Goal: Obtain resource: Download file/media

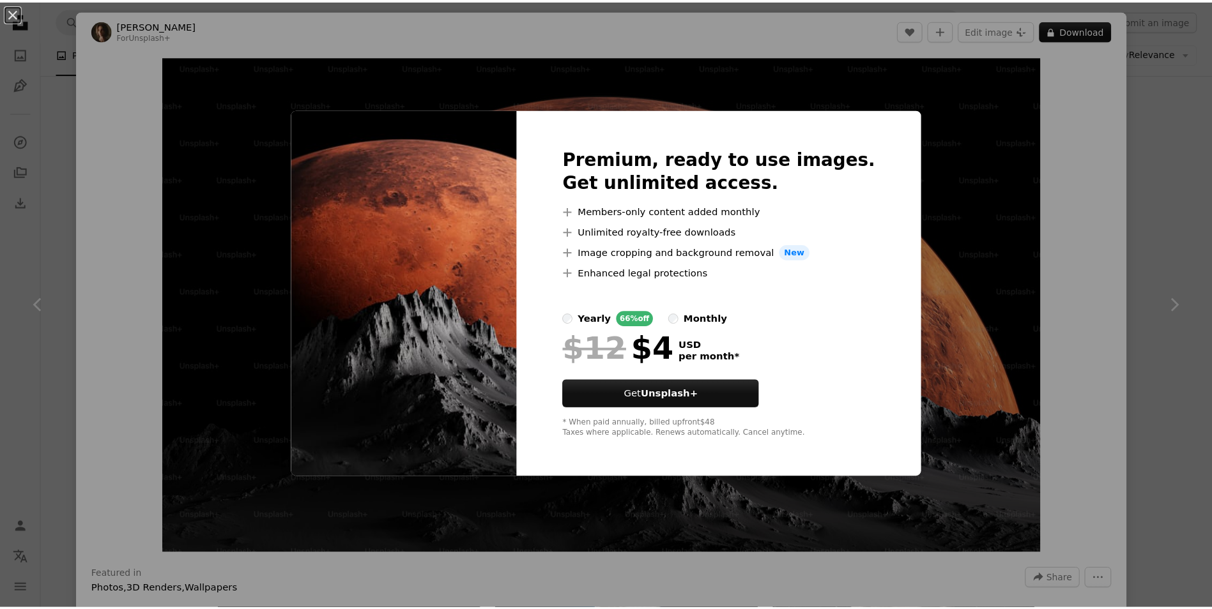
scroll to position [0, 345]
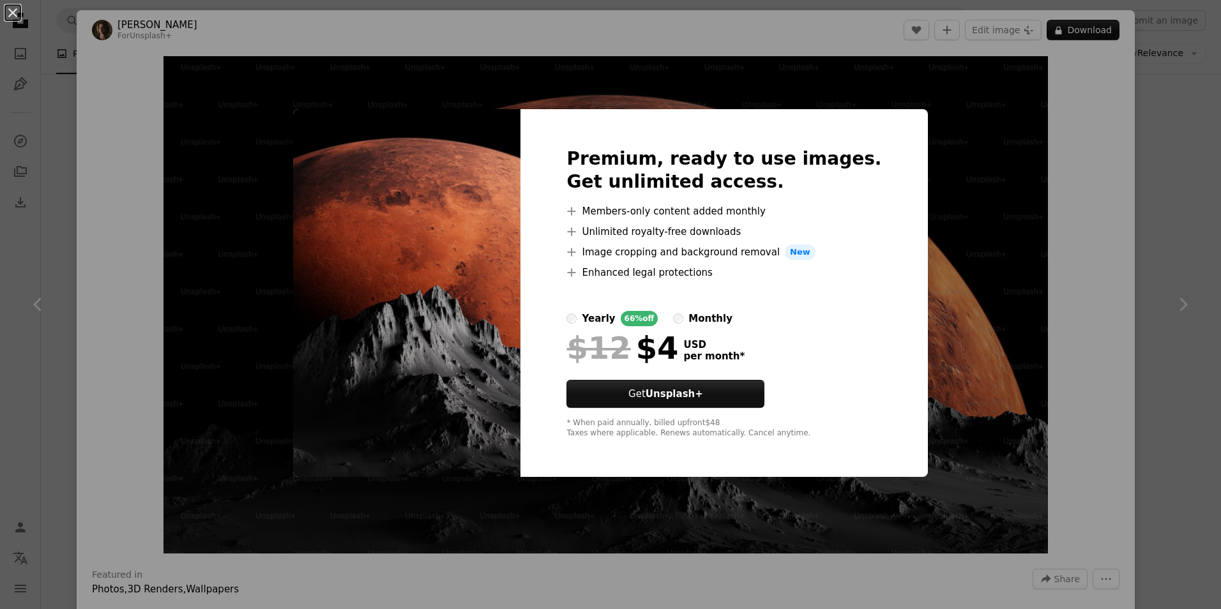
click at [971, 316] on div "An X shape Premium, ready to use images. Get unlimited access. A plus sign Memb…" at bounding box center [610, 304] width 1221 height 609
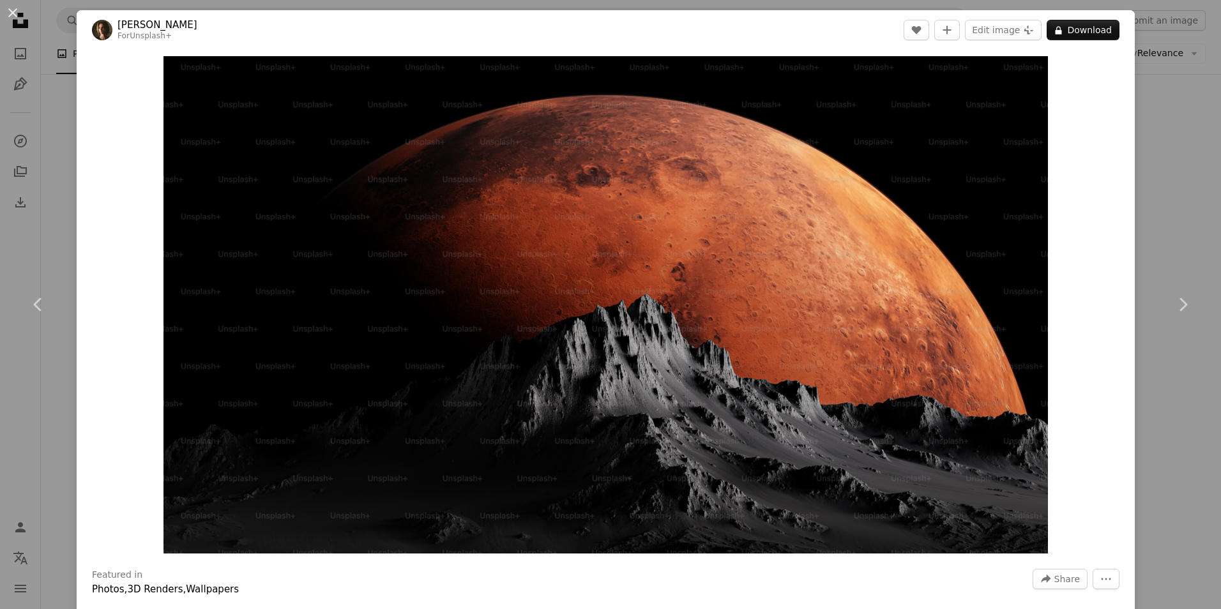
click at [1134, 77] on div "An X shape Chevron left Chevron right [PERSON_NAME] For Unsplash+ A heart A plu…" at bounding box center [610, 304] width 1221 height 609
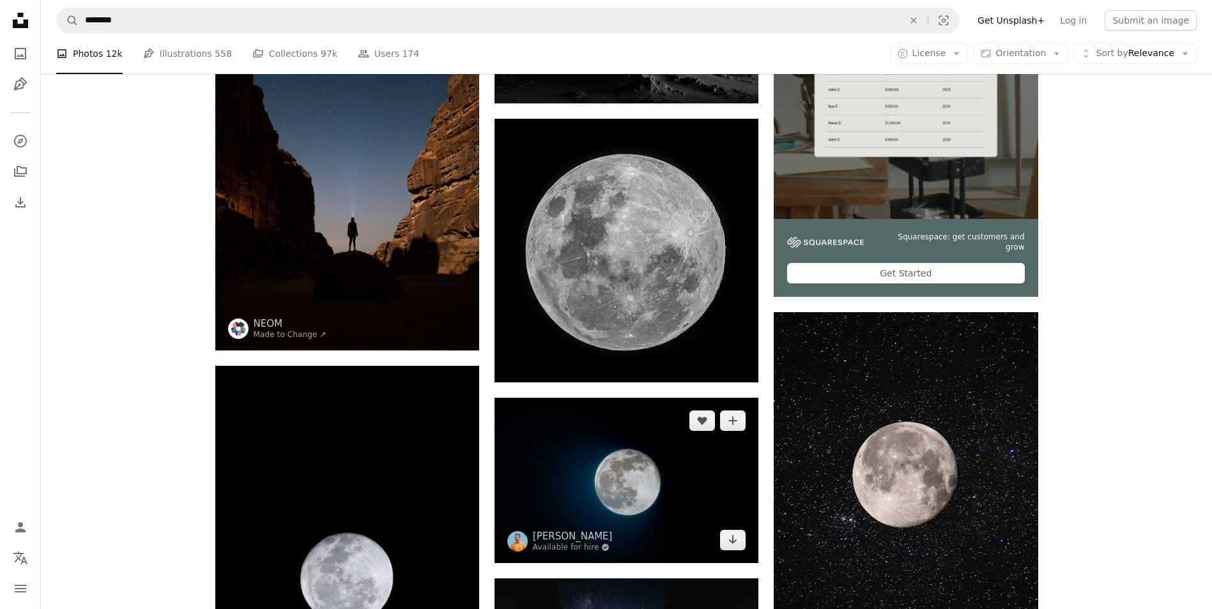
scroll to position [575, 0]
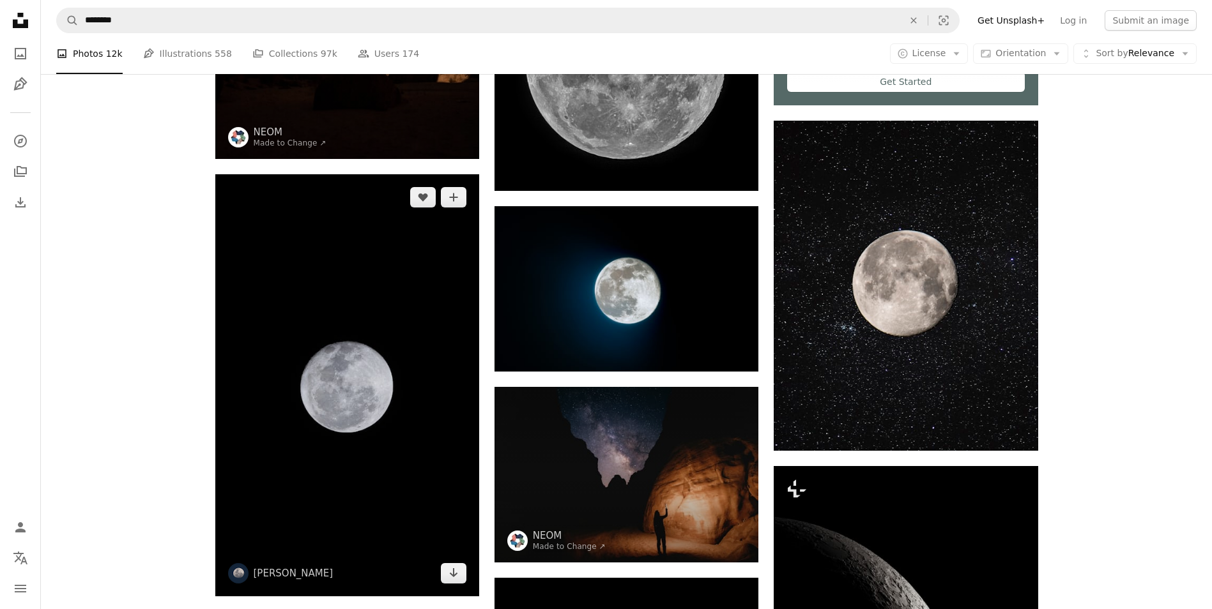
click at [427, 300] on img at bounding box center [347, 385] width 264 height 422
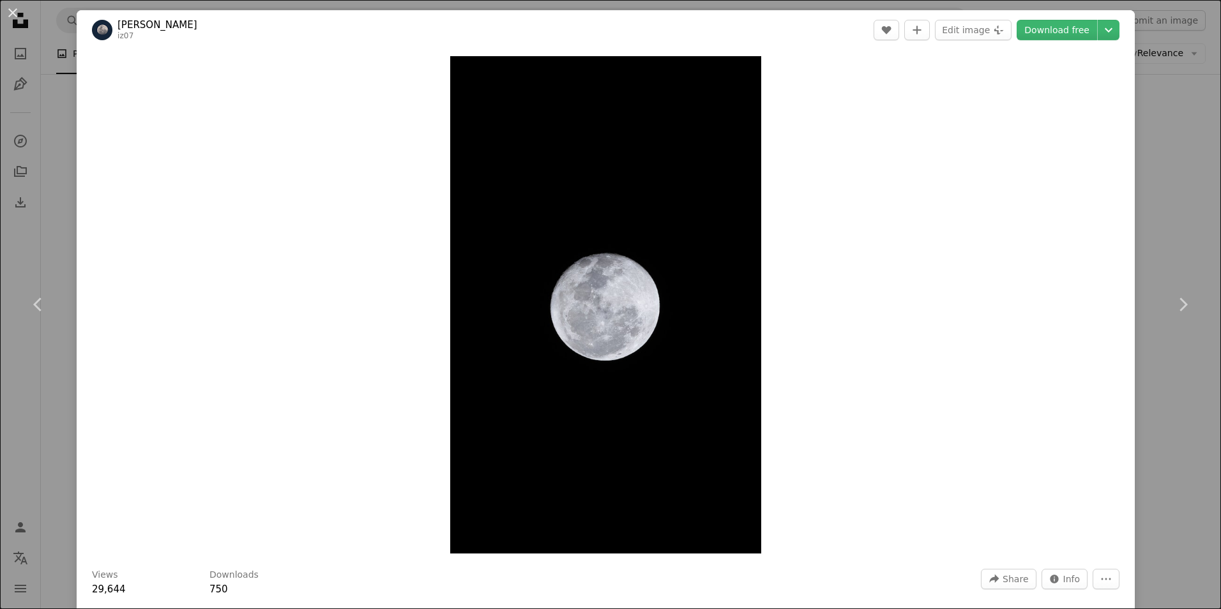
click at [41, 397] on div "An X shape Chevron left Chevron right [PERSON_NAME] iz07 A heart A plus sign Ed…" at bounding box center [610, 304] width 1221 height 609
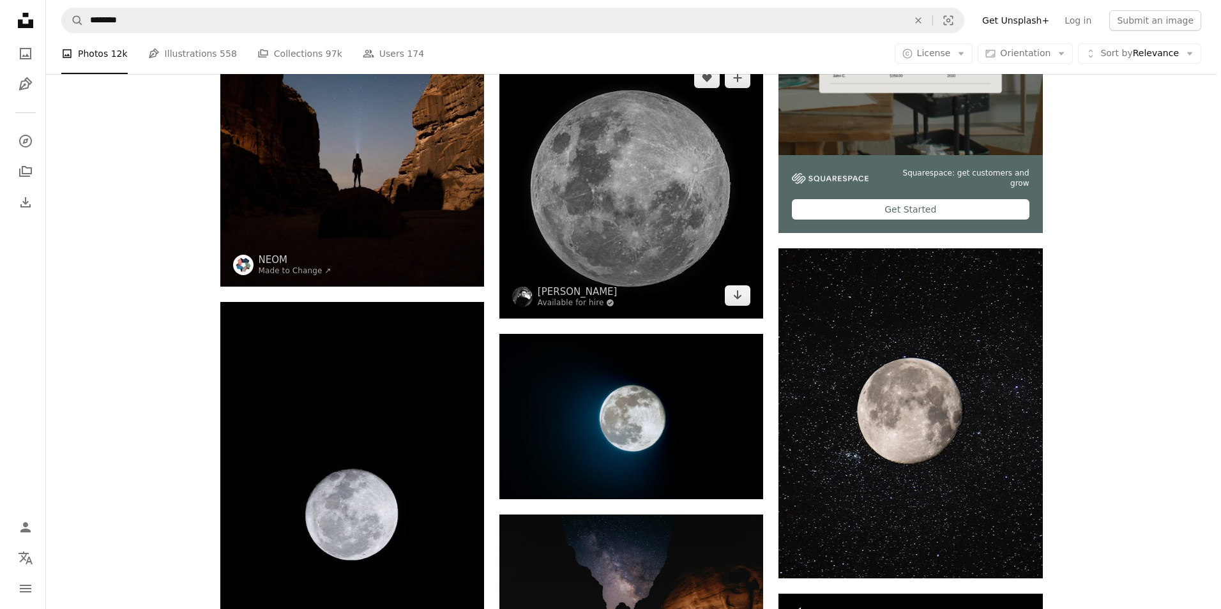
scroll to position [319, 0]
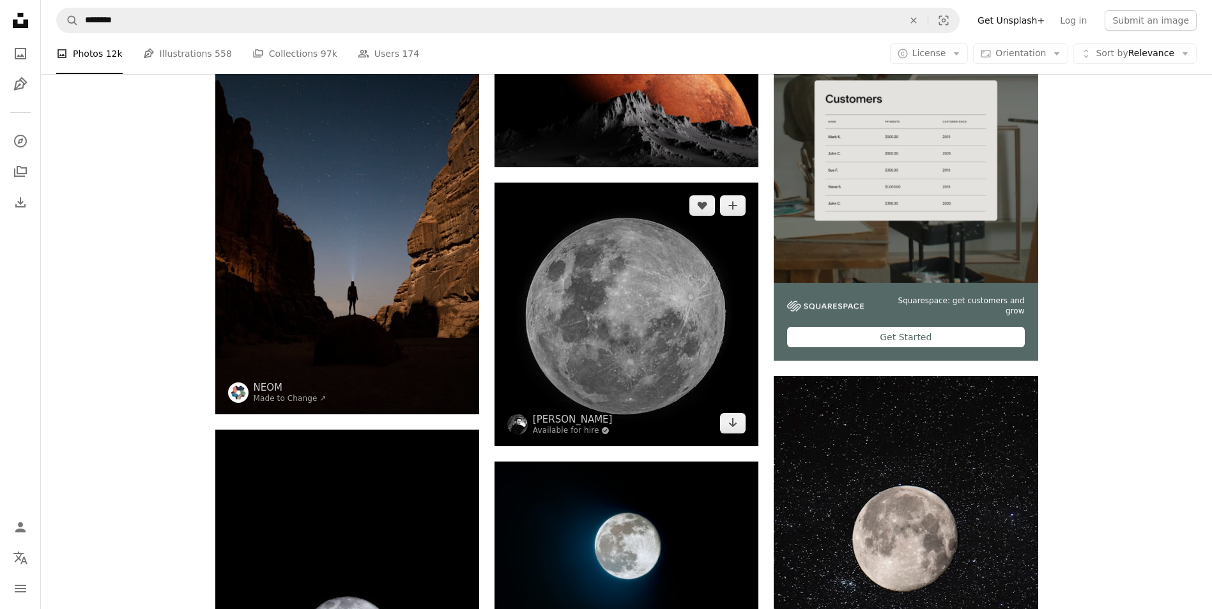
click at [614, 307] on img at bounding box center [626, 315] width 264 height 264
